Goal: Task Accomplishment & Management: Manage account settings

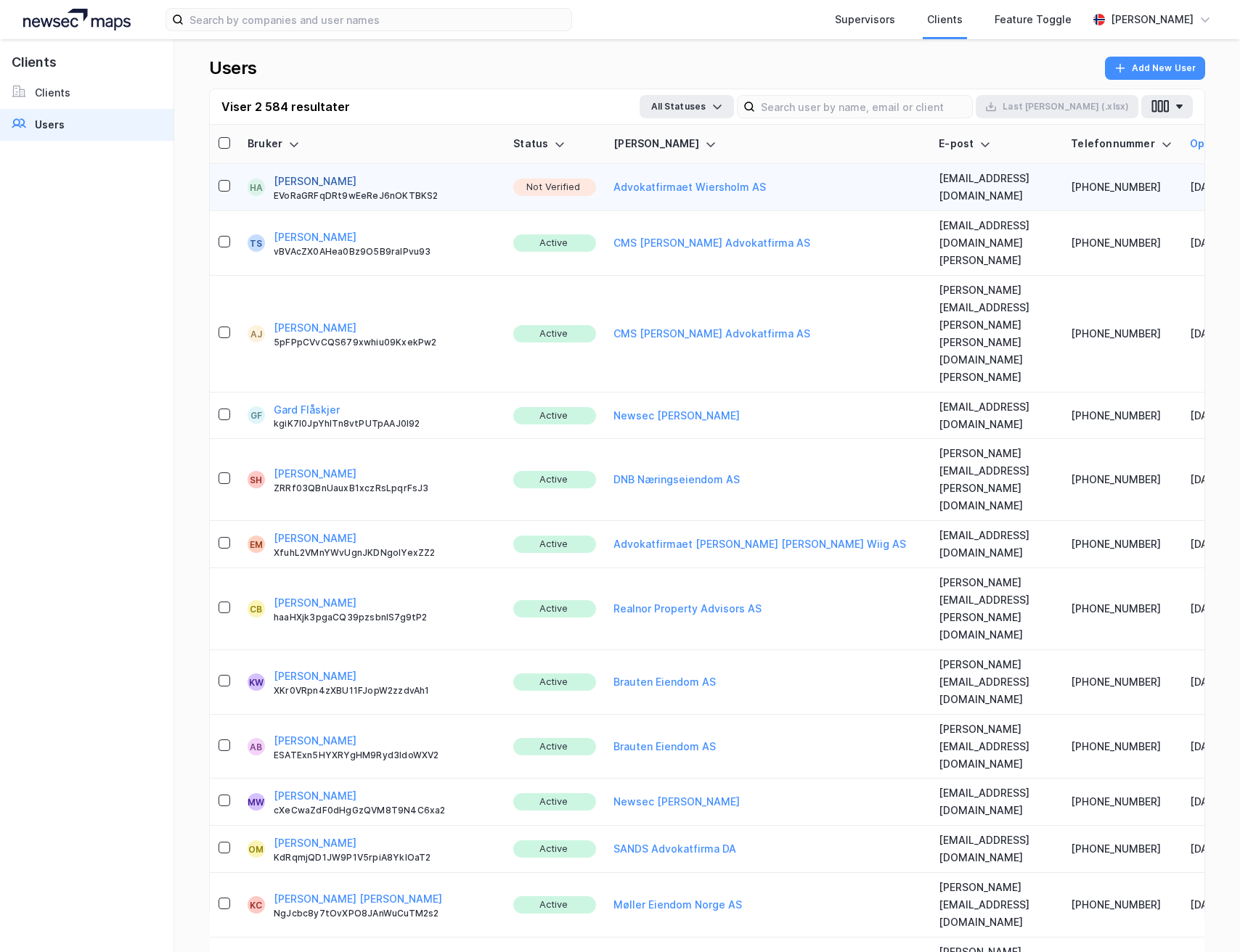
click at [309, 175] on button "[PERSON_NAME]" at bounding box center [315, 181] width 83 height 17
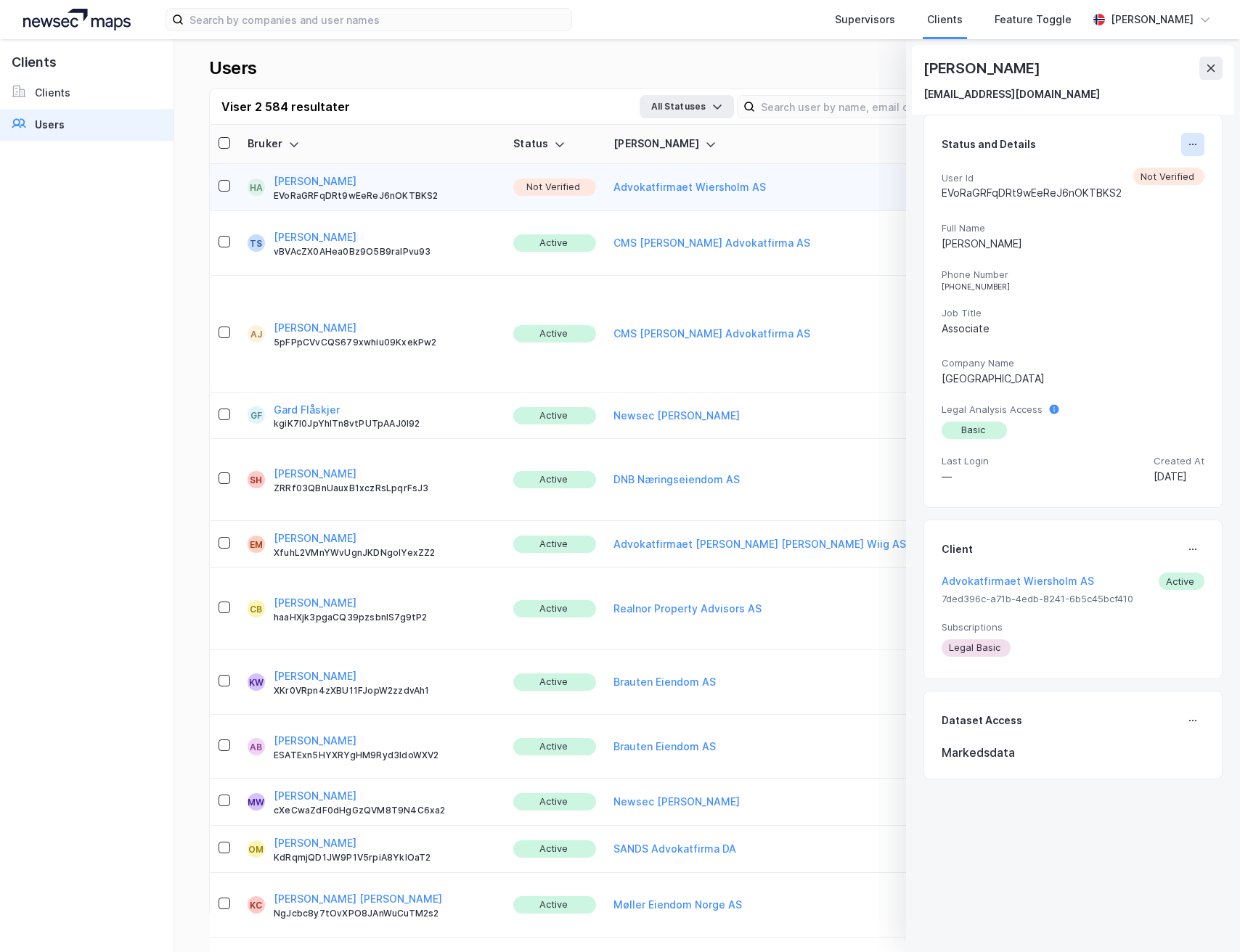
click at [1186, 149] on icon at bounding box center [1192, 144] width 12 height 12
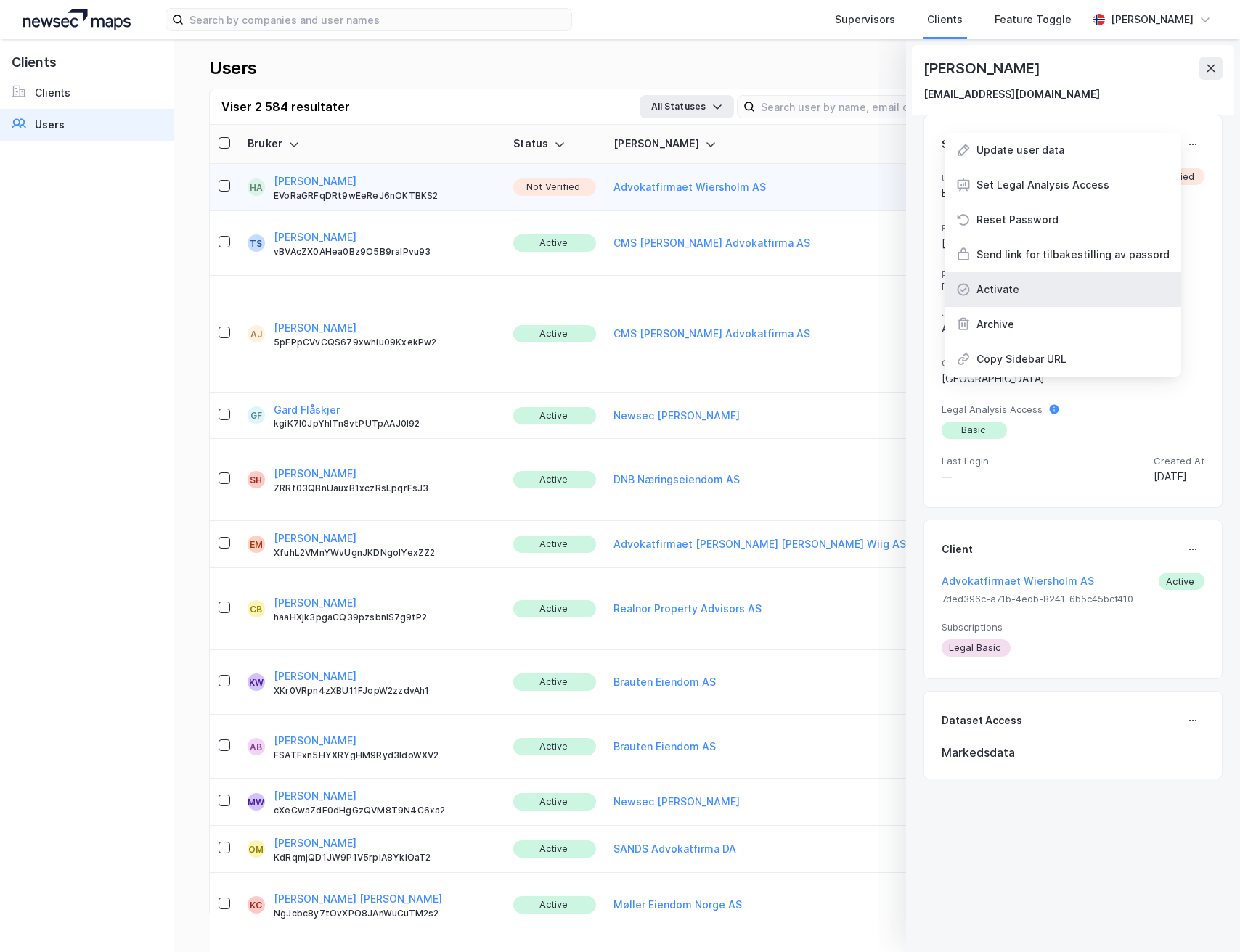
click at [1006, 296] on div "Activate" at bounding box center [997, 289] width 43 height 17
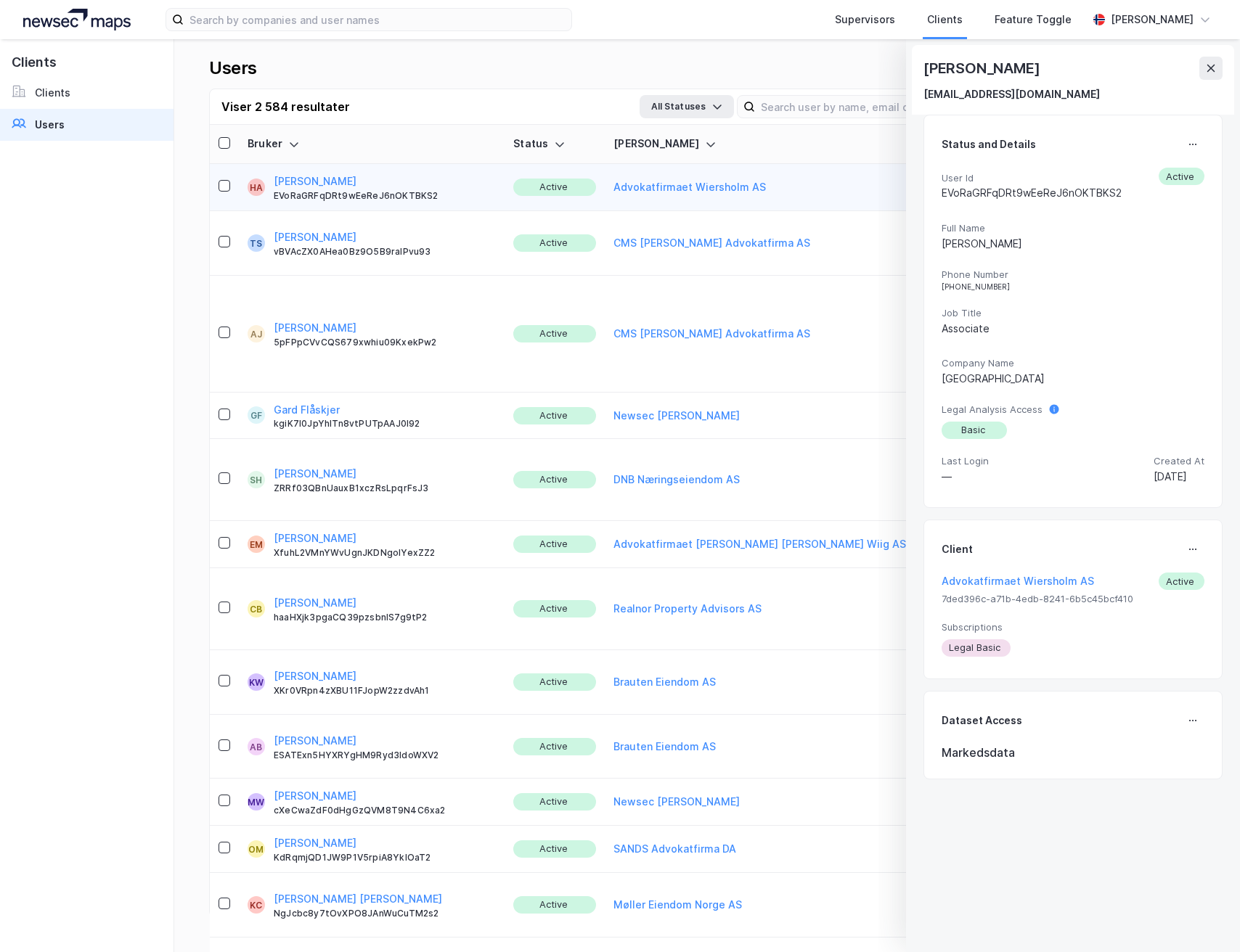
drag, startPoint x: 1209, startPoint y: 67, endPoint x: 313, endPoint y: 95, distance: 896.4
click at [1210, 67] on icon at bounding box center [1211, 67] width 8 height 7
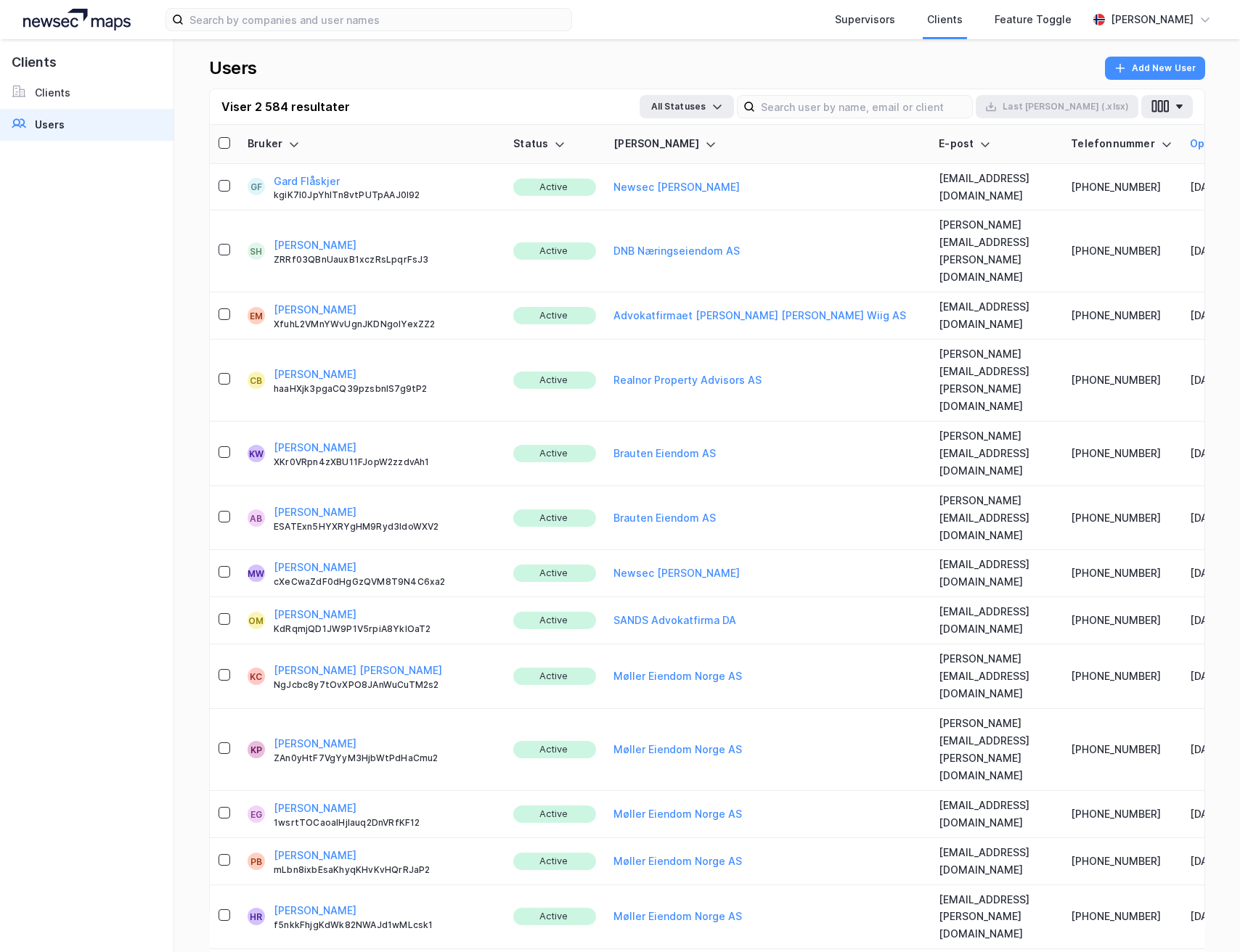
scroll to position [229, 0]
drag, startPoint x: 835, startPoint y: 742, endPoint x: 1007, endPoint y: 741, distance: 172.0
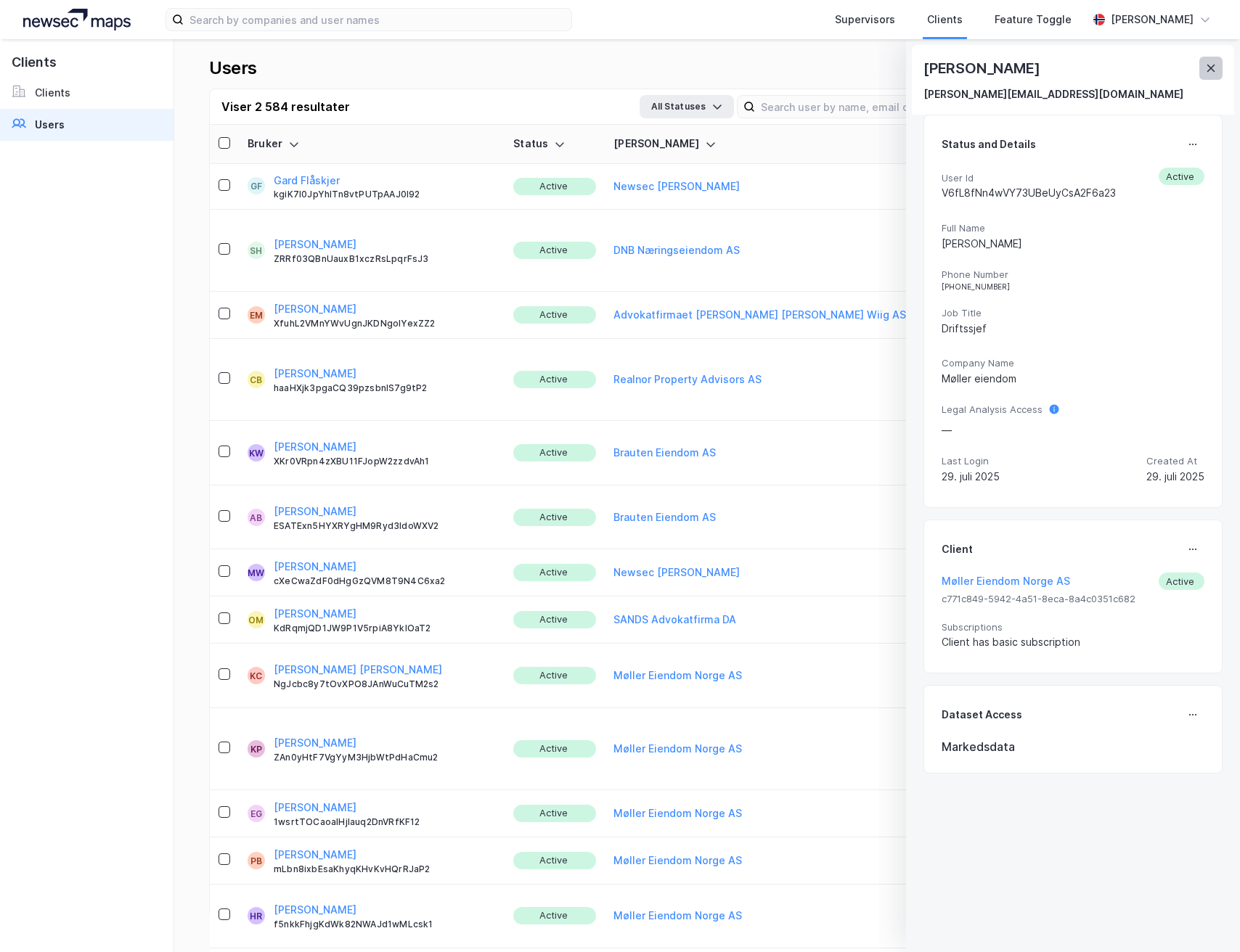
click at [1211, 67] on icon at bounding box center [1211, 67] width 8 height 7
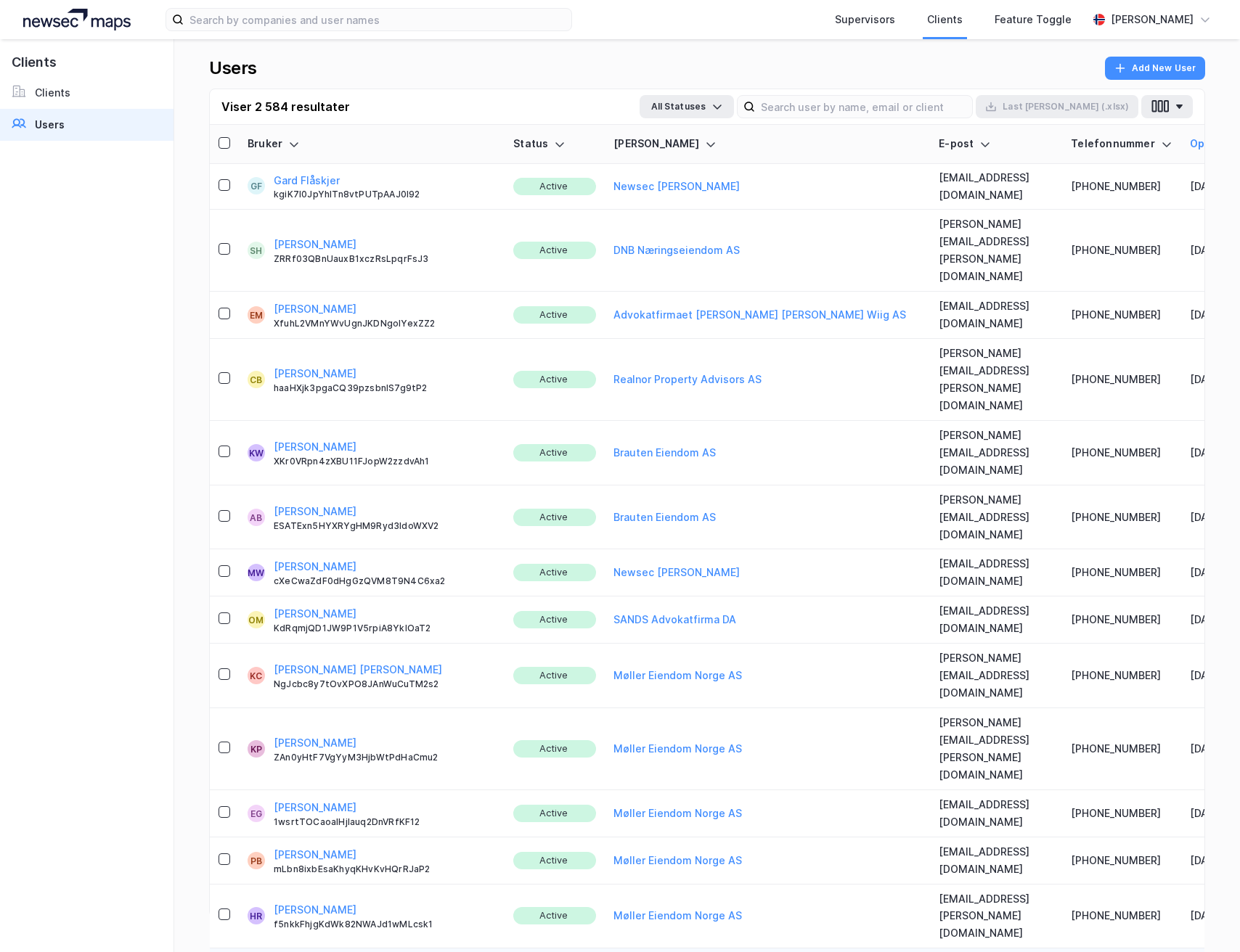
drag, startPoint x: 854, startPoint y: 612, endPoint x: 1012, endPoint y: 616, distance: 158.1
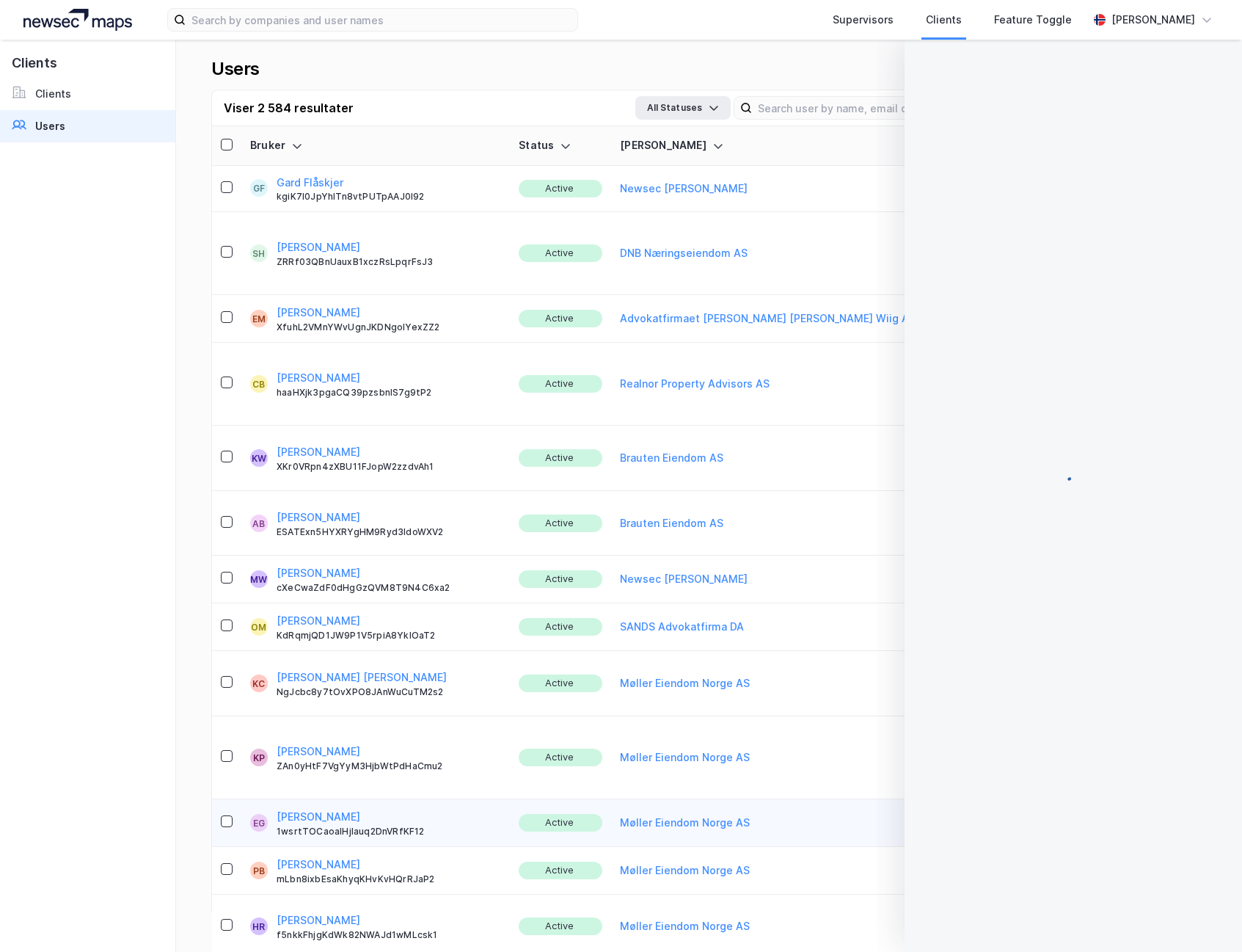
copy td "[EMAIL_ADDRESS][PERSON_NAME][DOMAIN_NAME]"
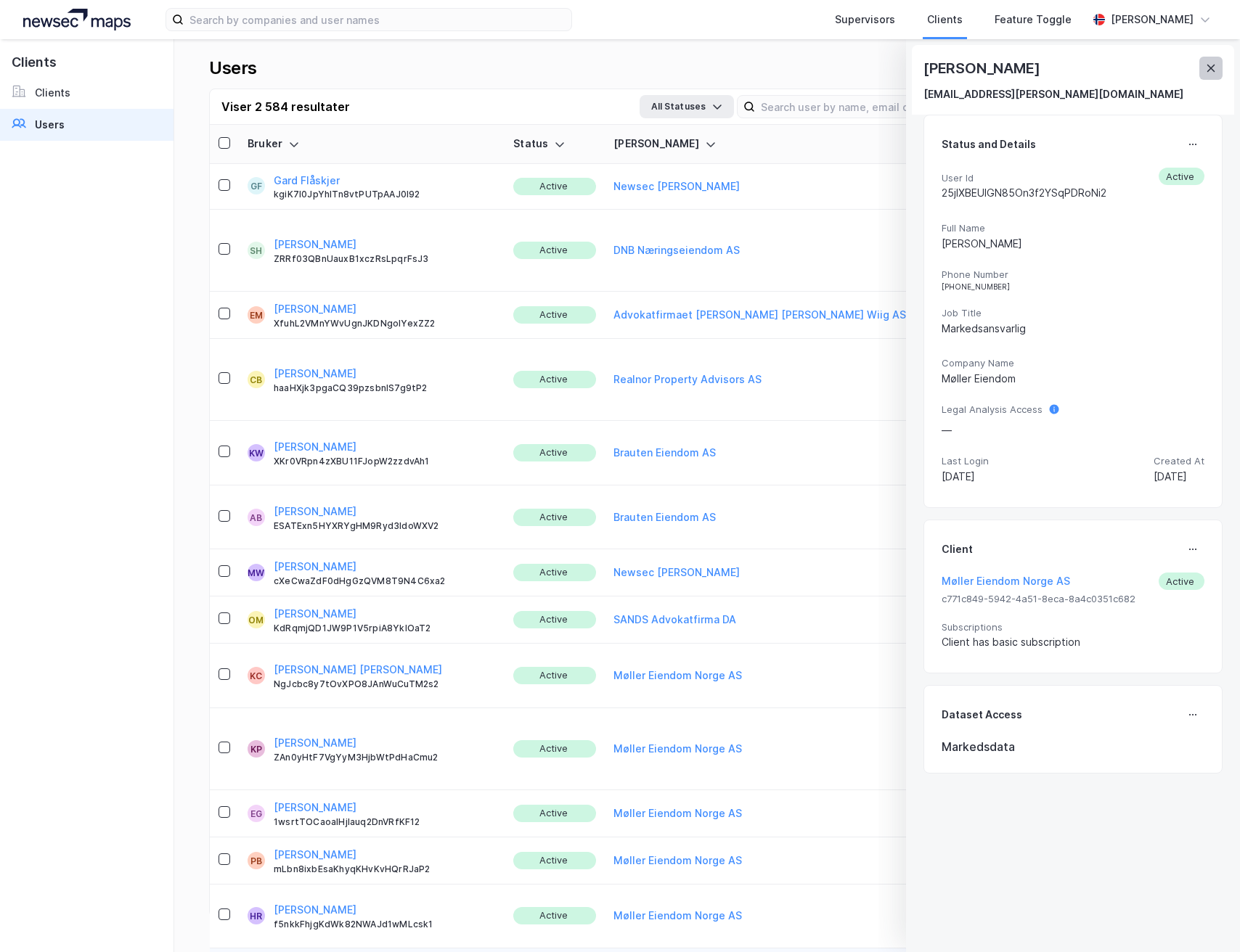
click at [1205, 67] on icon at bounding box center [1211, 67] width 12 height 12
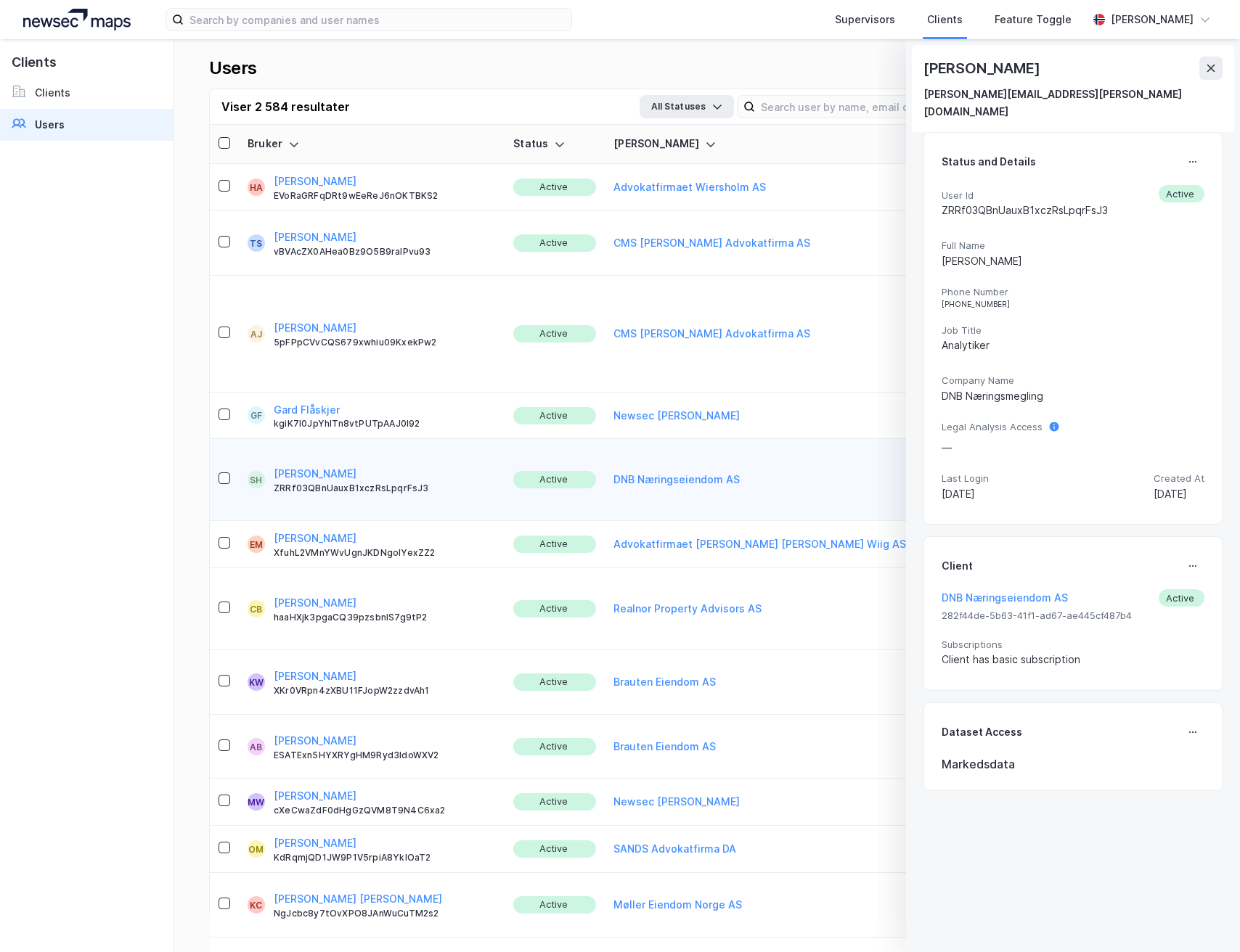
scroll to position [119, 0]
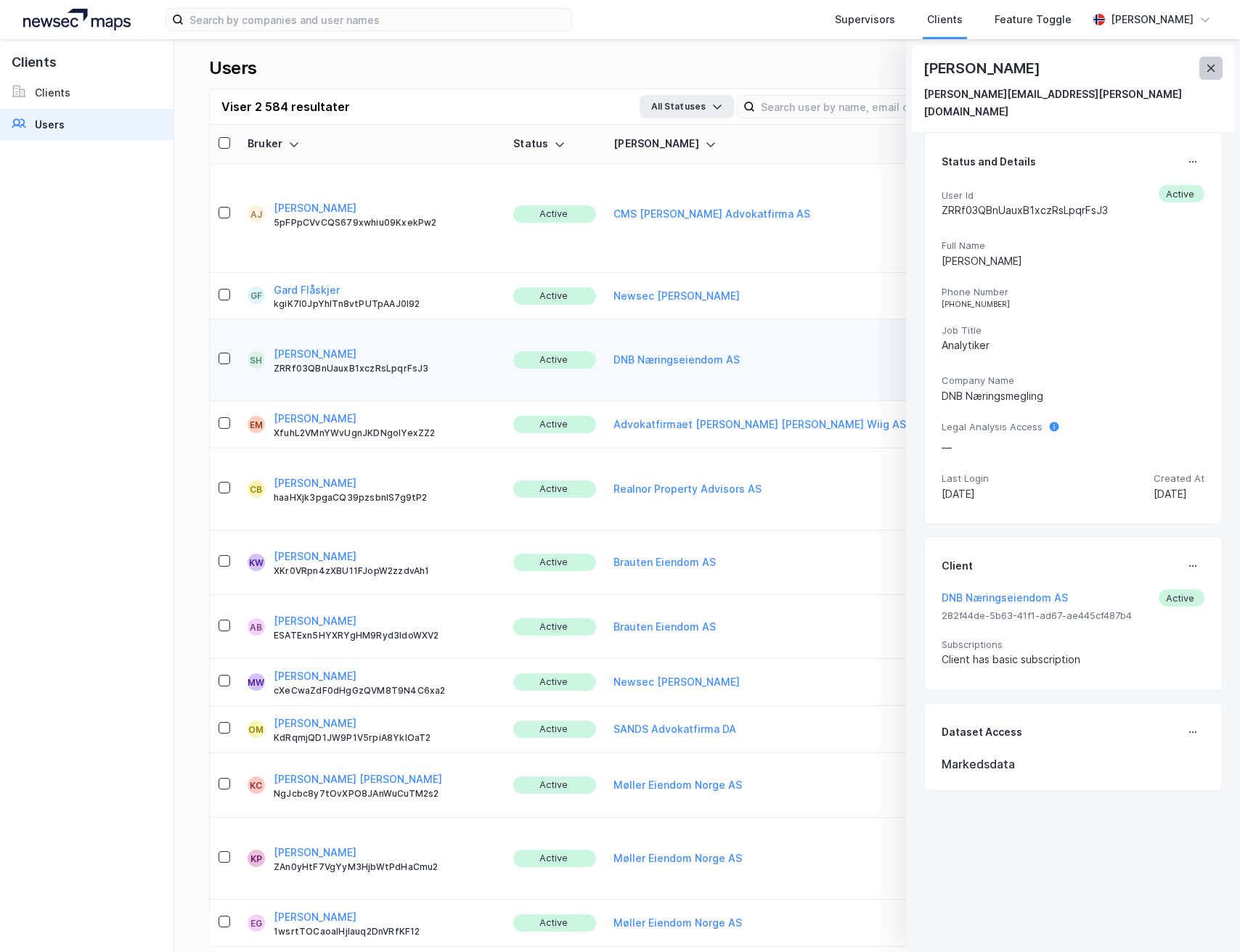
click at [1213, 71] on icon at bounding box center [1211, 67] width 12 height 12
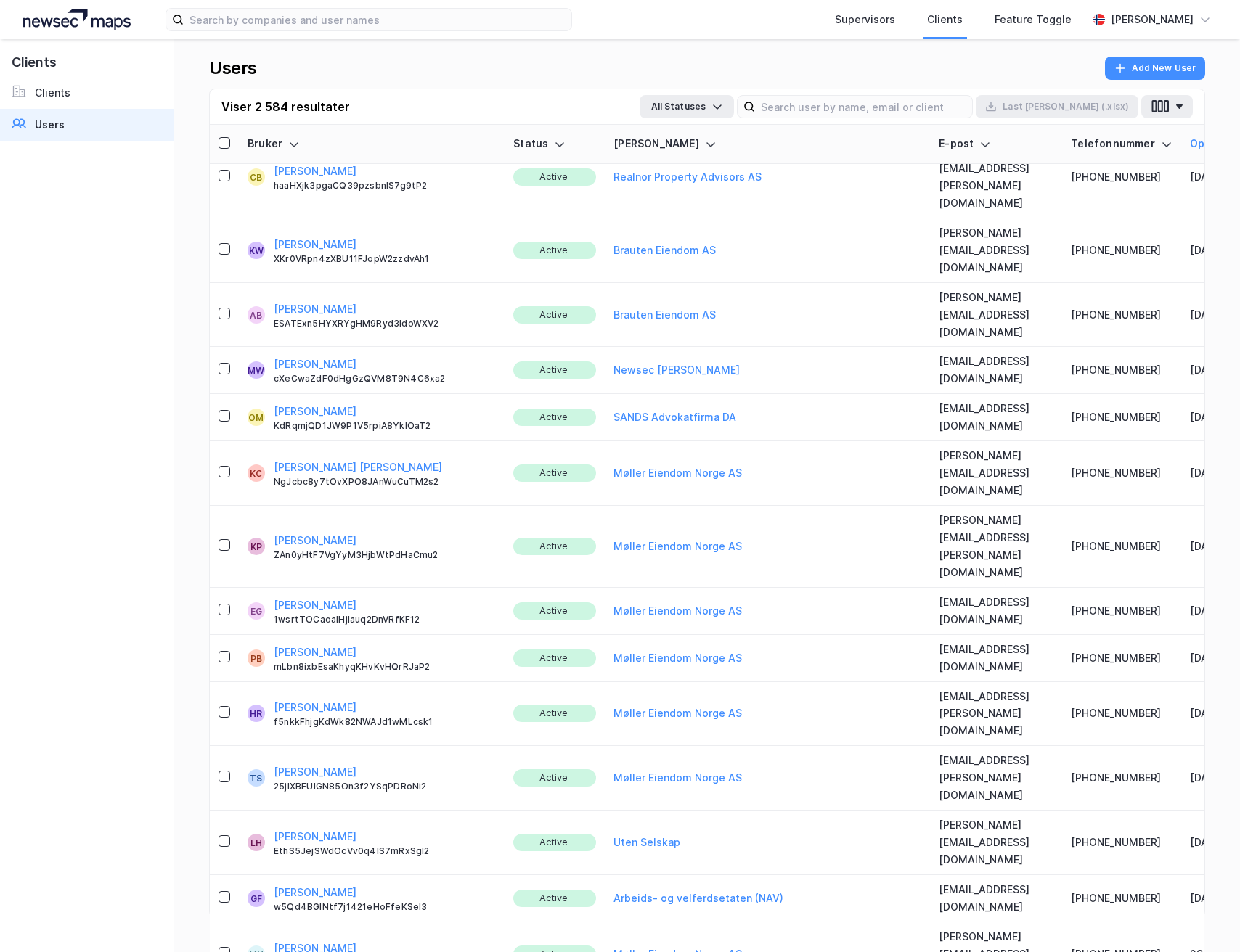
scroll to position [432, 0]
